Goal: Communication & Community: Answer question/provide support

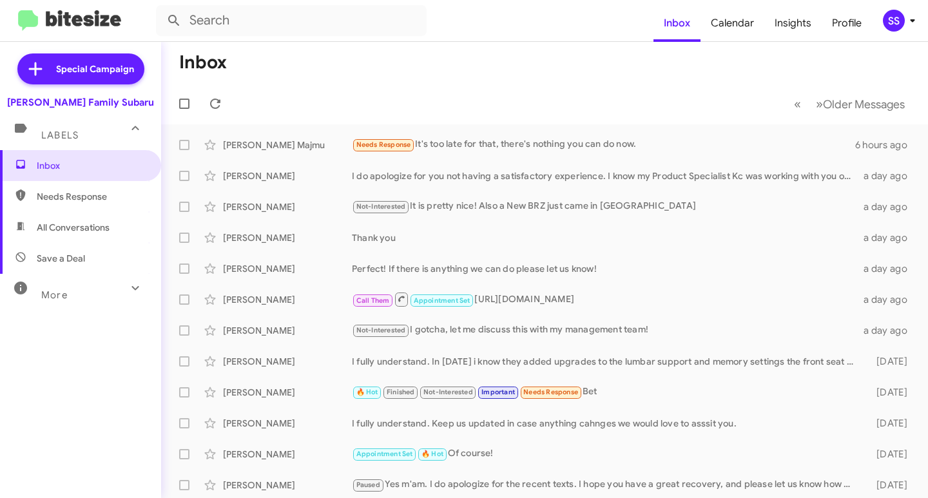
click at [101, 259] on span "Save a Deal" at bounding box center [80, 258] width 161 height 31
type input "in:not-interested"
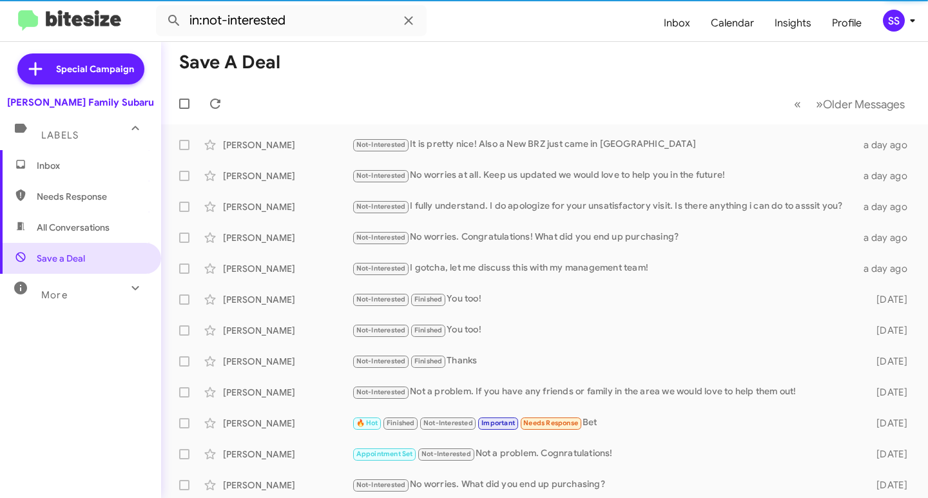
click at [79, 161] on span "Inbox" at bounding box center [92, 165] width 110 height 13
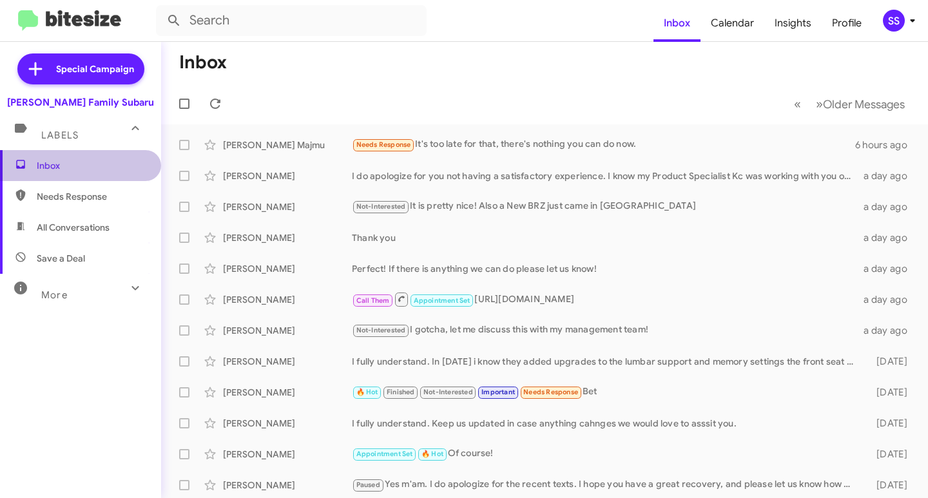
click at [100, 173] on span "Inbox" at bounding box center [80, 165] width 161 height 31
click at [84, 251] on span "Save a Deal" at bounding box center [80, 258] width 161 height 31
type input "in:not-interested"
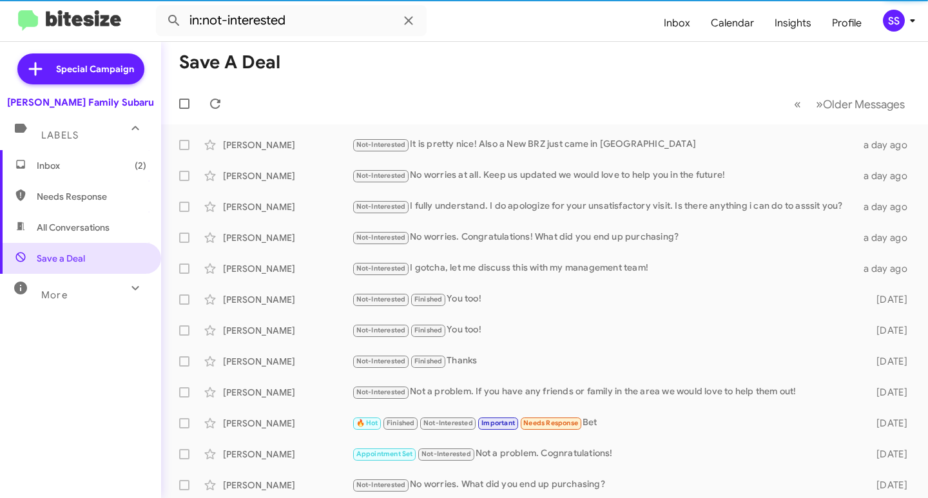
click at [88, 174] on span "Inbox (2)" at bounding box center [80, 165] width 161 height 31
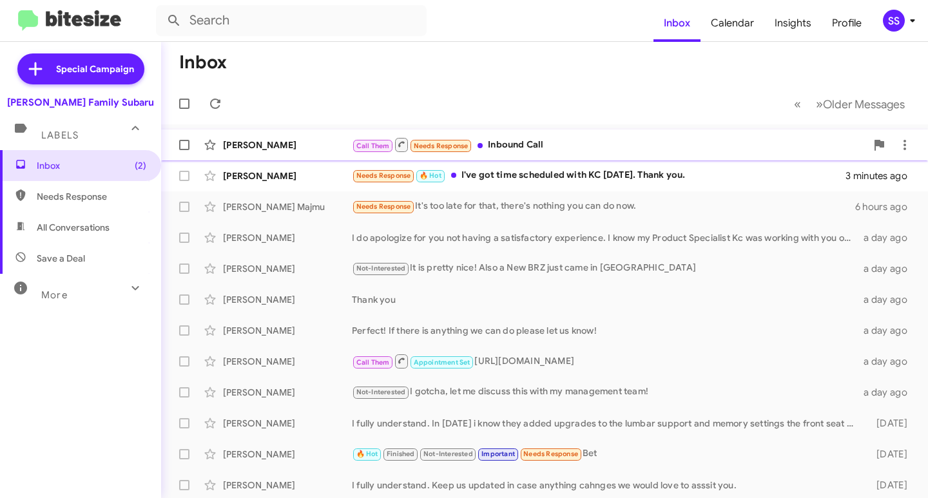
click at [545, 149] on div "Call Them Needs Response Inbound Call" at bounding box center [609, 145] width 514 height 16
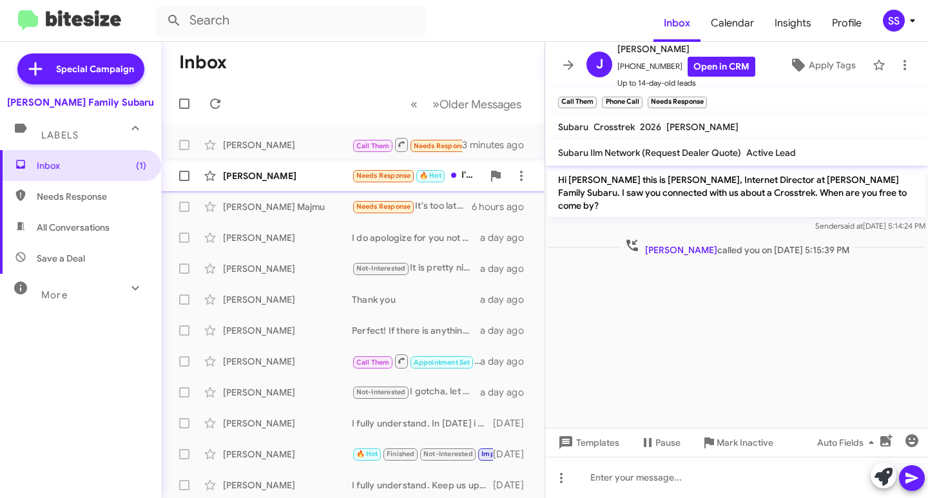
click at [289, 167] on div "[PERSON_NAME] Needs Response 🔥 Hot I've got time scheduled with KC [DATE]. Than…" at bounding box center [352, 176] width 363 height 26
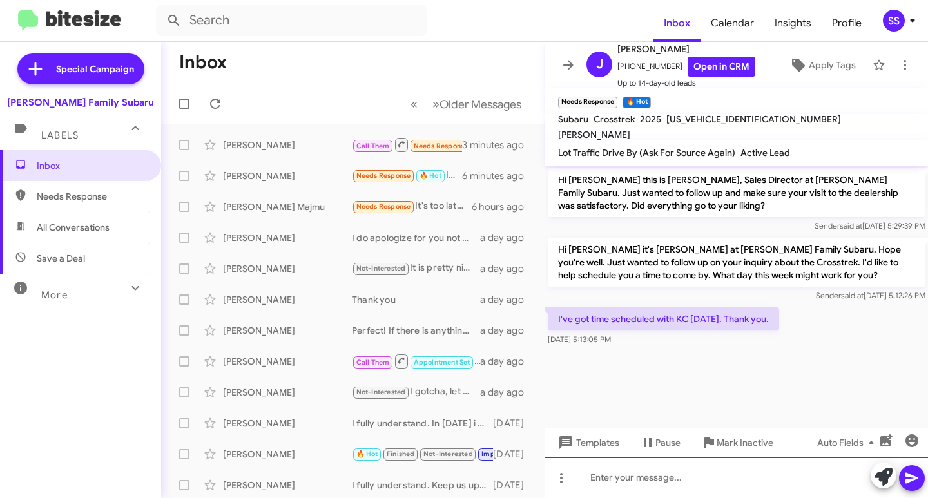
click at [680, 470] on div at bounding box center [736, 477] width 383 height 41
click at [720, 482] on div "Perfect! See you then!" at bounding box center [736, 477] width 383 height 41
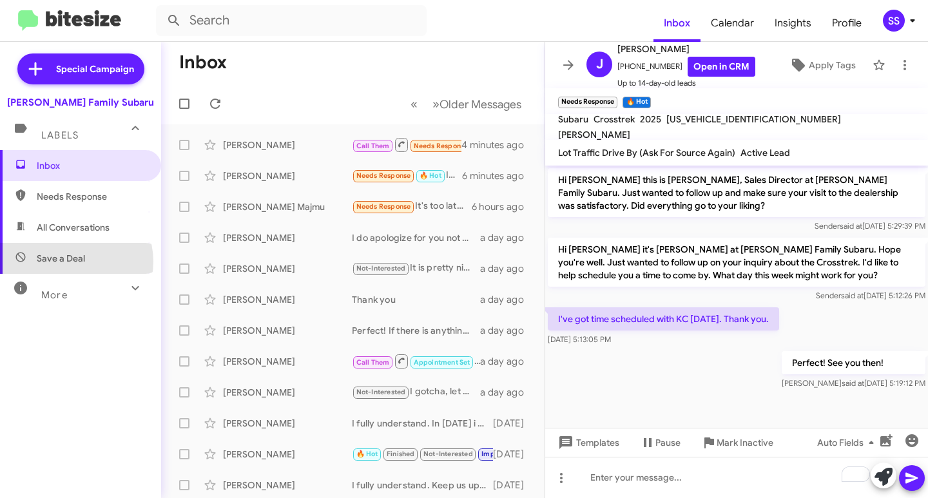
click at [72, 262] on span "Save a Deal" at bounding box center [61, 258] width 48 height 13
type input "in:not-interested"
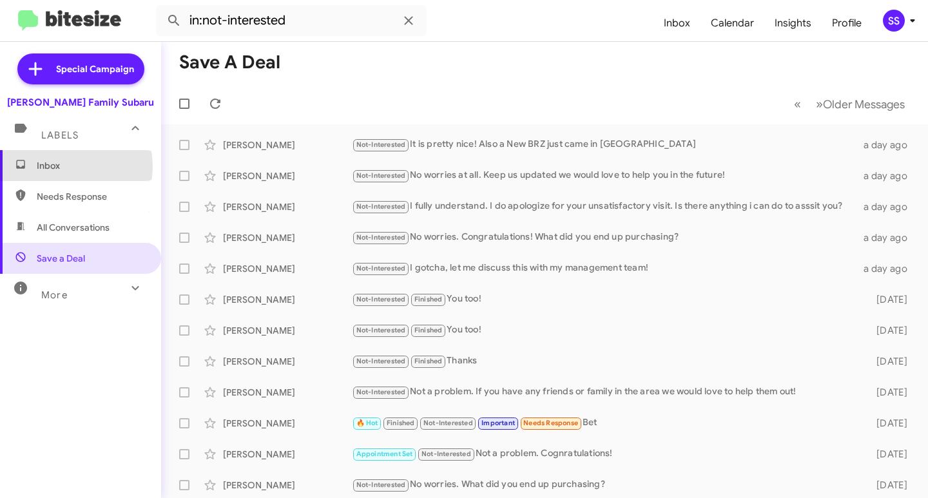
click at [60, 166] on span "Inbox" at bounding box center [92, 165] width 110 height 13
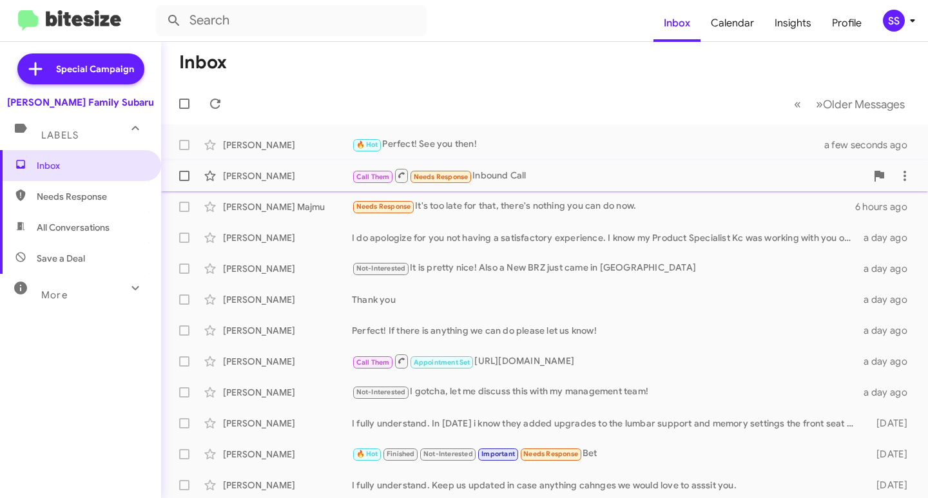
click at [508, 175] on div "Call Them Needs Response Inbound Call" at bounding box center [609, 176] width 514 height 16
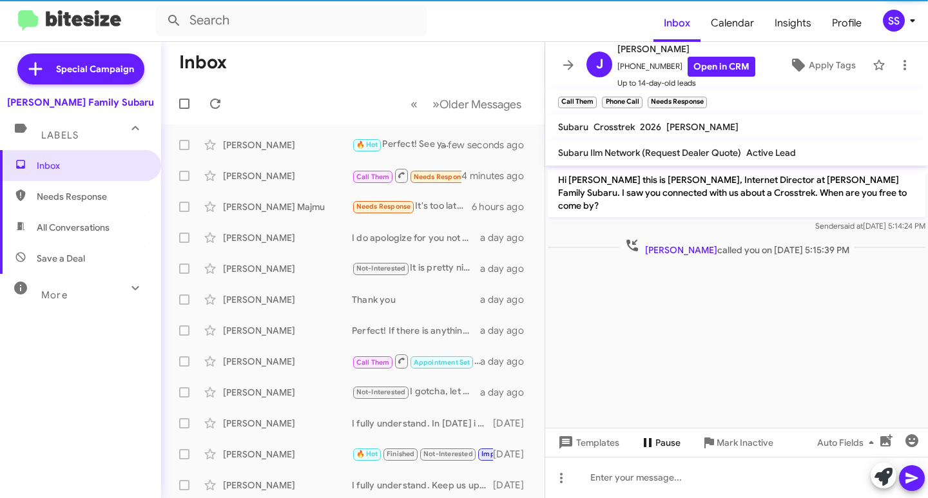
click at [662, 444] on span "Pause" at bounding box center [667, 442] width 25 height 23
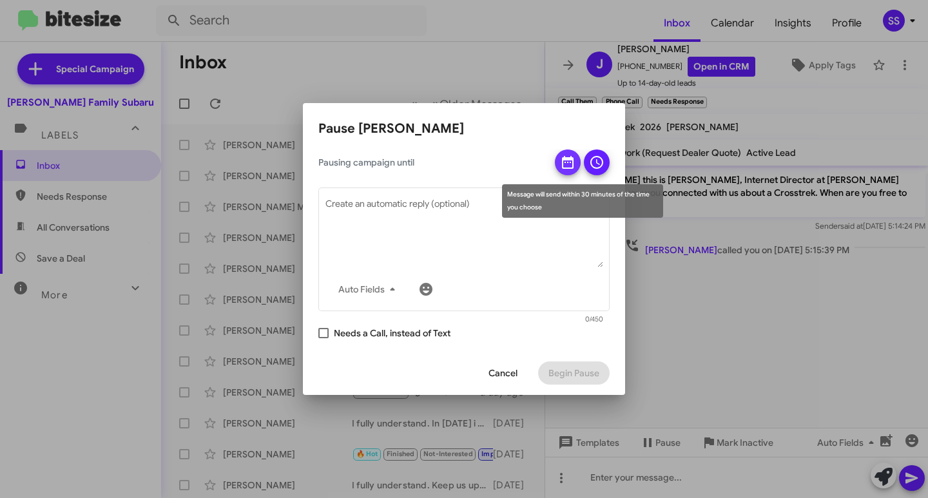
click at [571, 158] on icon at bounding box center [568, 162] width 12 height 13
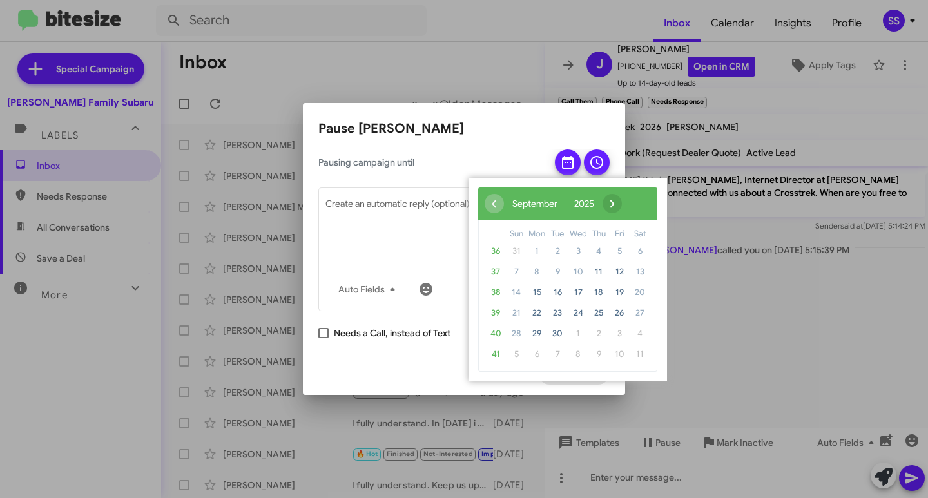
click at [622, 204] on span "›" at bounding box center [611, 203] width 19 height 19
click at [611, 204] on span "›" at bounding box center [601, 203] width 19 height 19
click at [619, 204] on span "›" at bounding box center [609, 203] width 19 height 19
click at [579, 273] on span "10" at bounding box center [578, 272] width 21 height 21
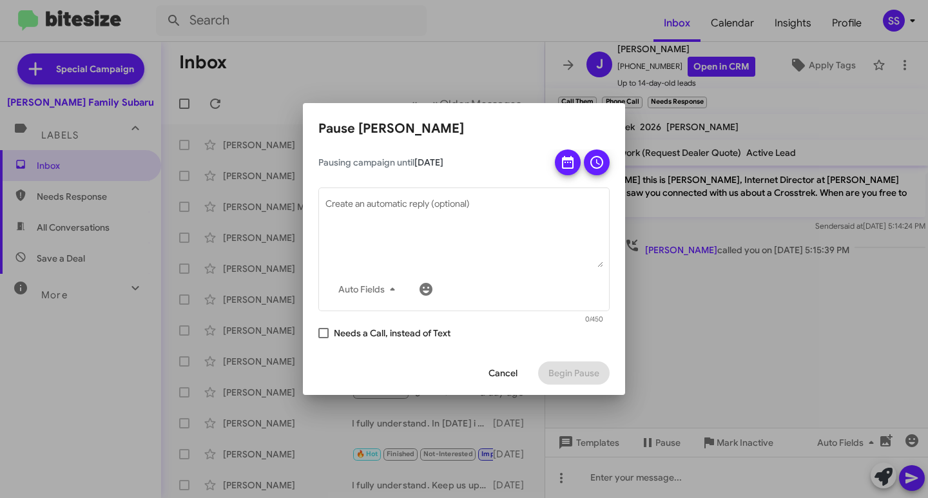
click at [608, 165] on button at bounding box center [597, 162] width 26 height 26
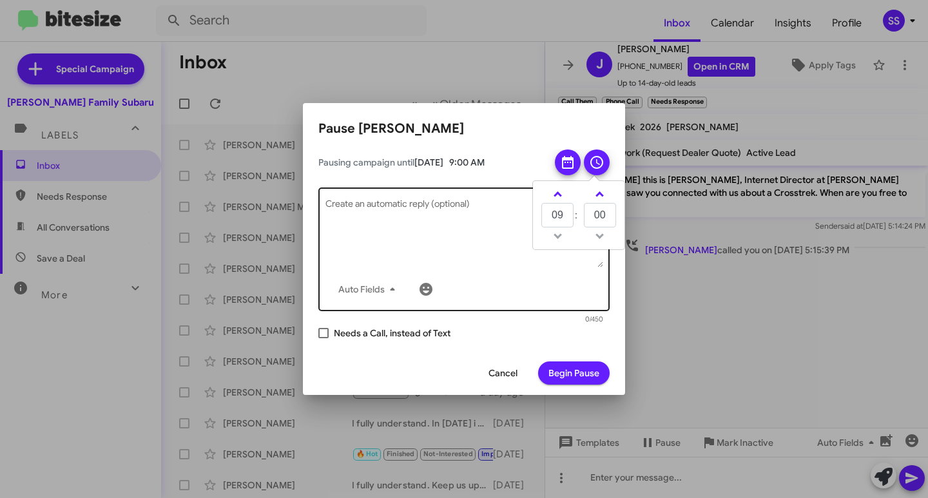
click at [408, 242] on textarea "Create an automatic reply (optional)" at bounding box center [464, 233] width 278 height 67
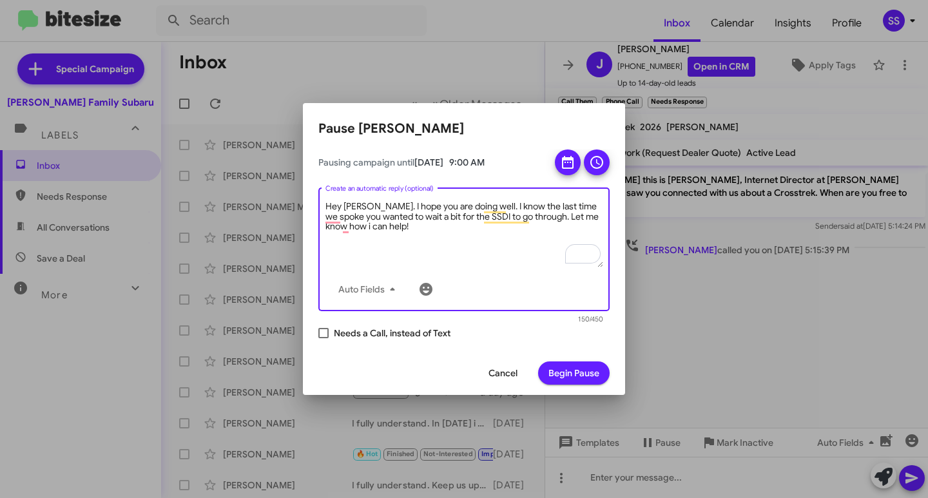
type textarea "Hey [PERSON_NAME]. I hope you are doing well. I know the last time we spoke you…"
click at [587, 377] on span "Begin Pause" at bounding box center [573, 372] width 51 height 23
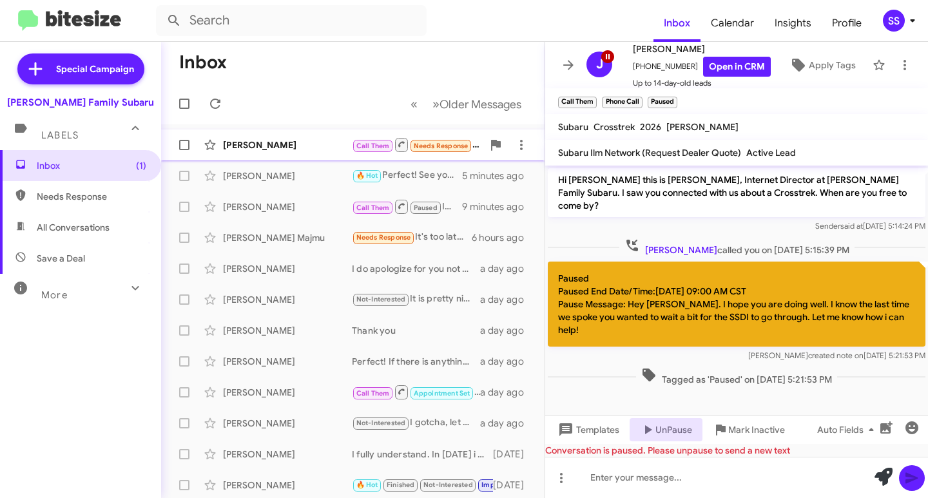
click at [282, 144] on div "[PERSON_NAME]" at bounding box center [287, 145] width 129 height 13
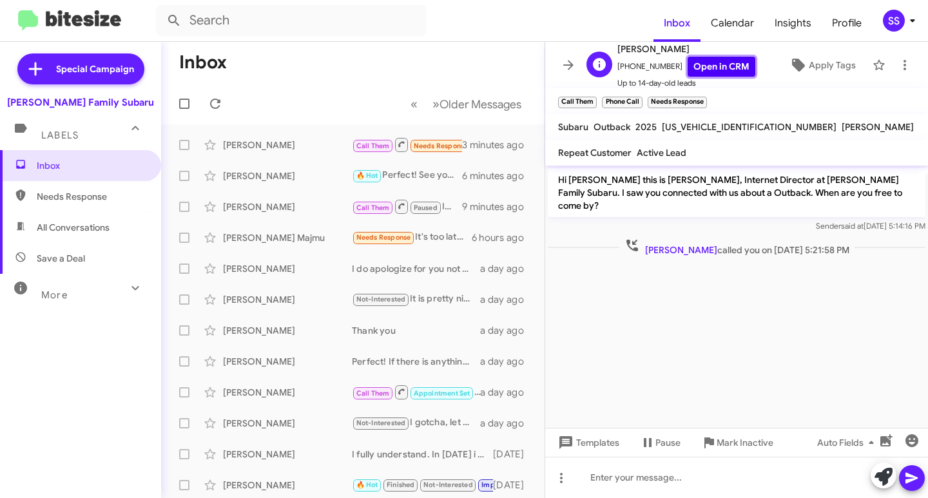
click at [711, 73] on link "Open in CRM" at bounding box center [721, 67] width 68 height 20
click at [731, 441] on span "Mark Inactive" at bounding box center [744, 442] width 57 height 23
